Goal: Find specific page/section: Find specific page/section

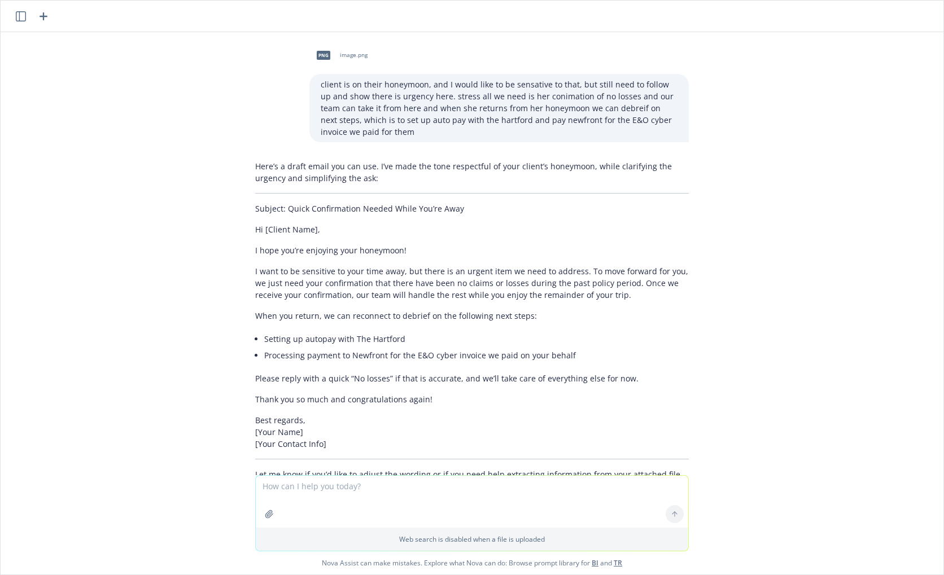
scroll to position [2164, 0]
